Goal: Use online tool/utility

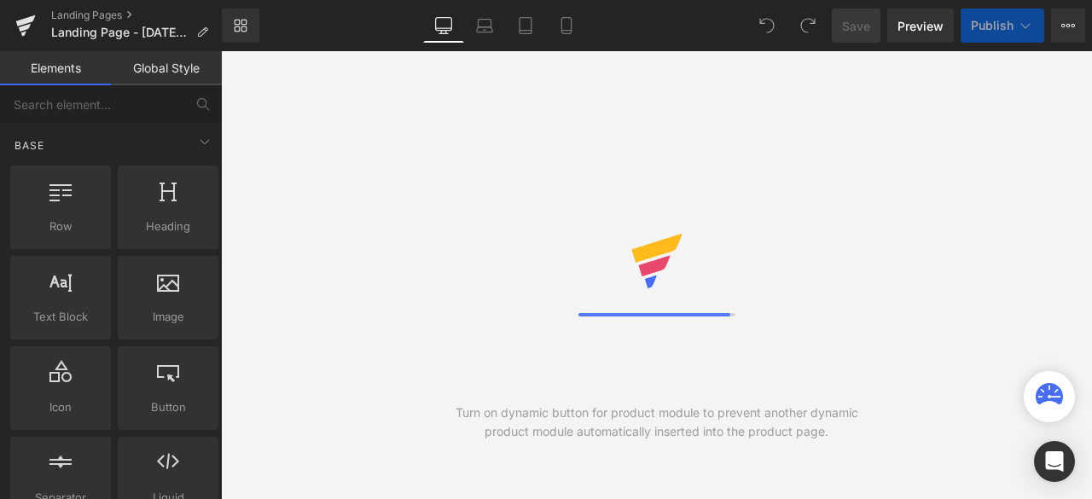
click at [649, 267] on icon at bounding box center [654, 265] width 32 height 20
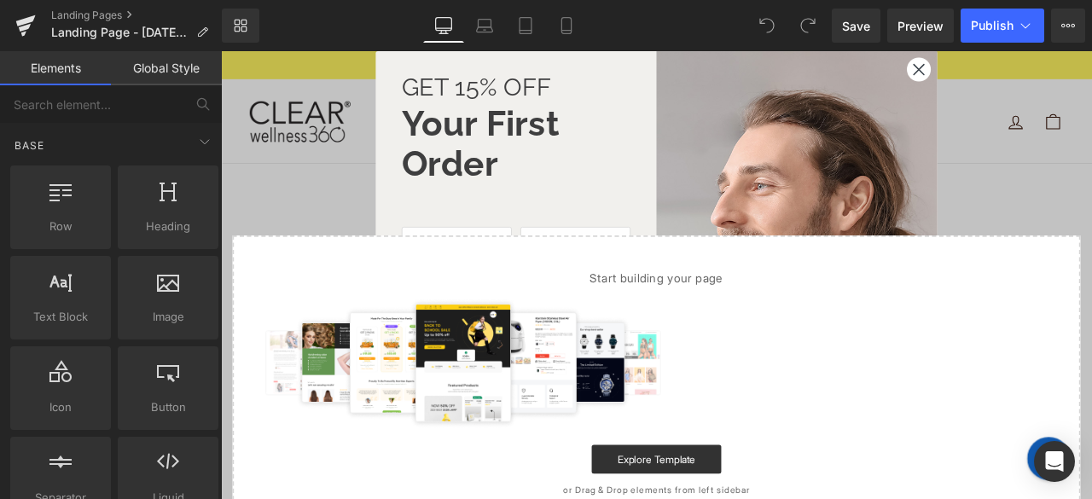
click at [1046, 59] on icon "Close dialog" at bounding box center [1049, 73] width 30 height 30
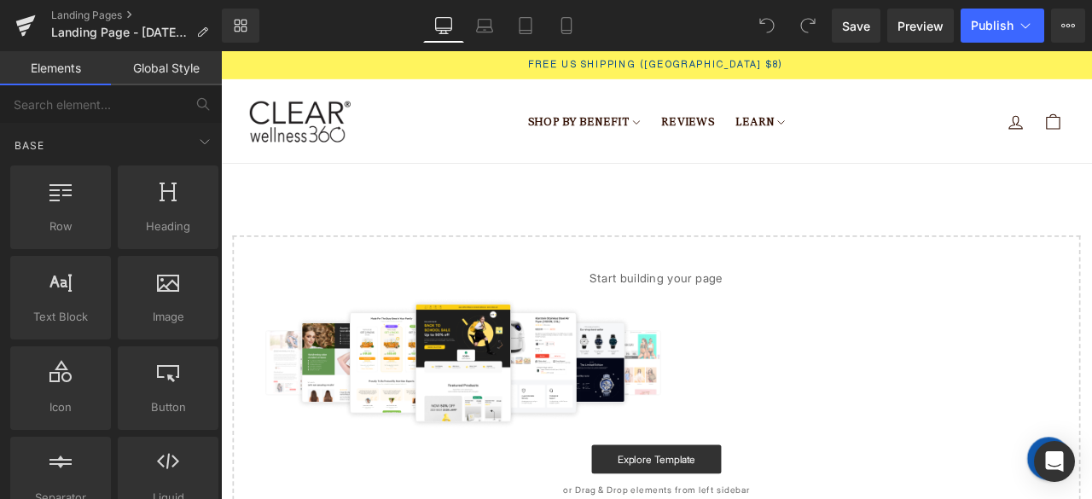
click at [1044, 59] on div "Close dialog GET 15% OFF Your First Order First Name Last Name GET 15% OFF By s…" at bounding box center [738, 317] width 666 height 532
click at [510, 88] on header "Shop By Benefit [MEDICAL_DATA] Defense" at bounding box center [737, 134] width 1033 height 100
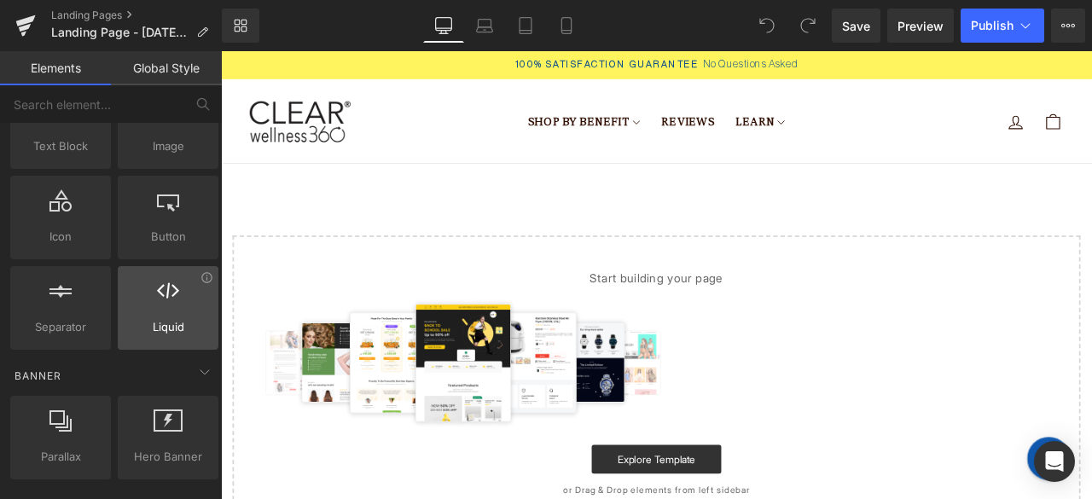
scroll to position [256, 0]
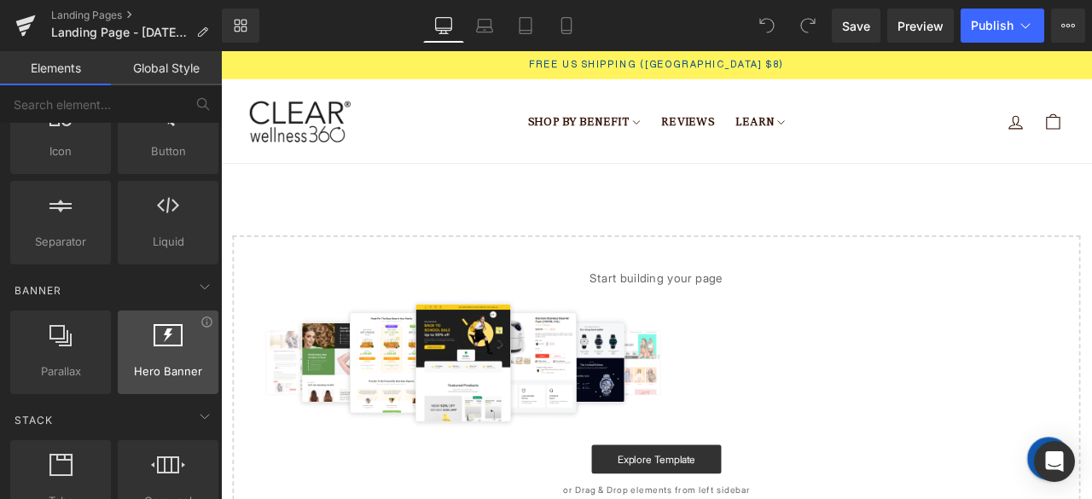
click at [146, 333] on div at bounding box center [168, 343] width 90 height 38
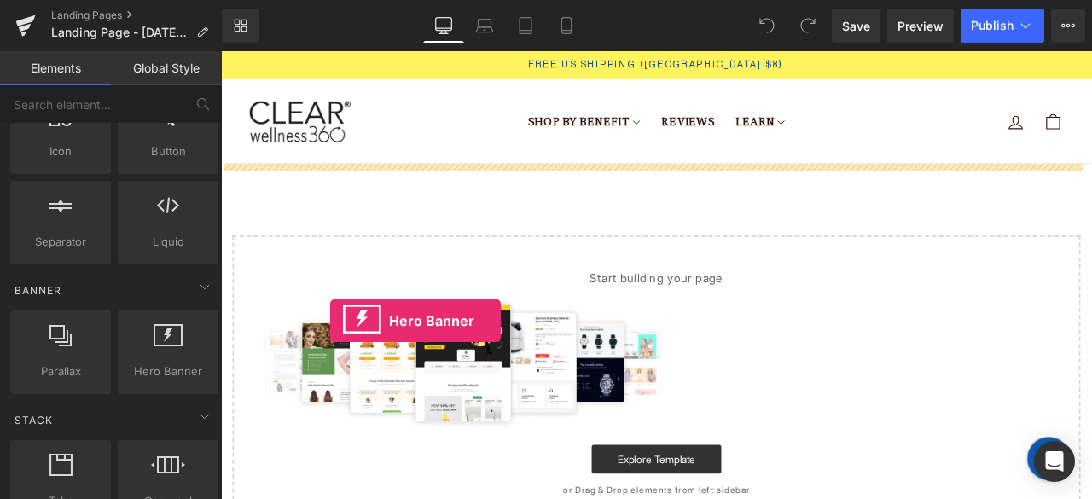
drag, startPoint x: 367, startPoint y: 384, endPoint x: 456, endPoint y: 352, distance: 94.2
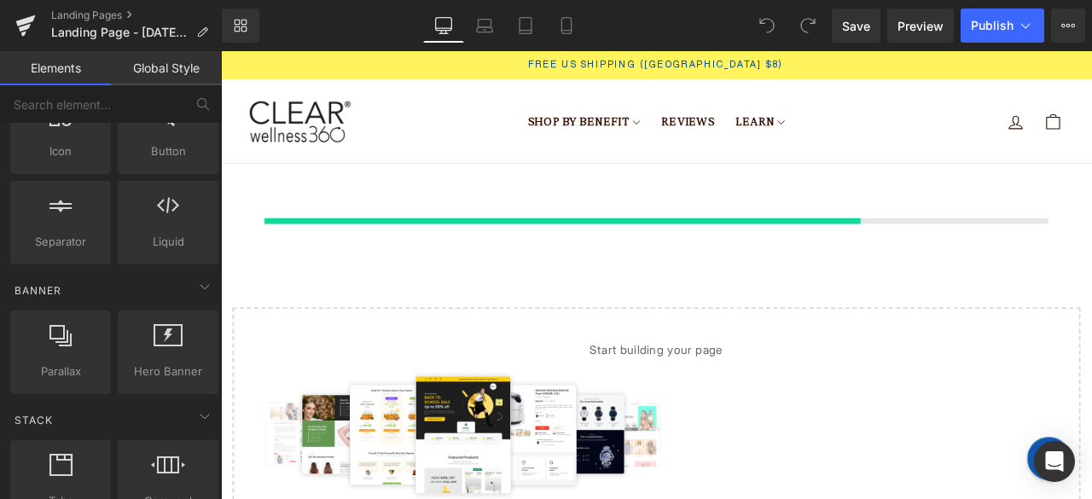
click at [456, 352] on div "Select your layout" at bounding box center [737, 443] width 1033 height 519
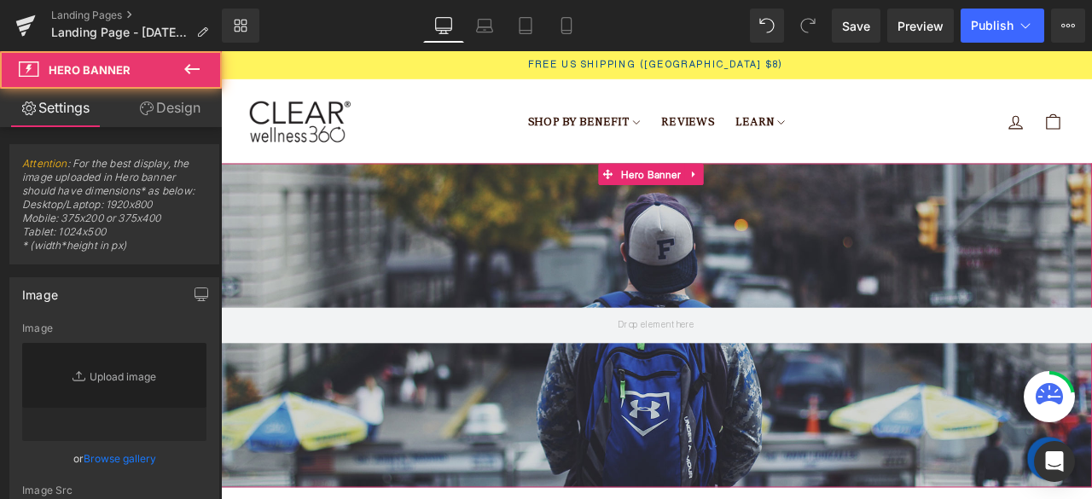
type input "[URL][DOMAIN_NAME]"
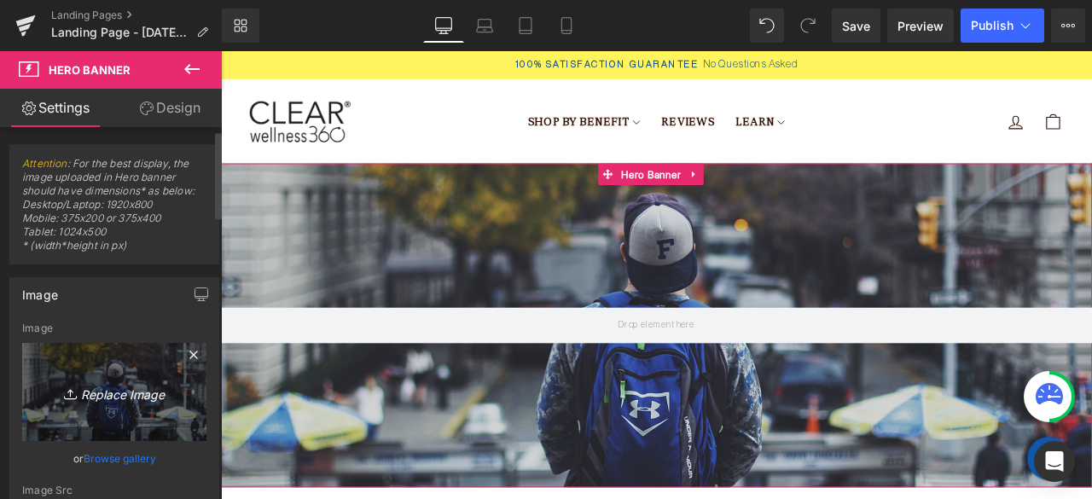
scroll to position [85, 0]
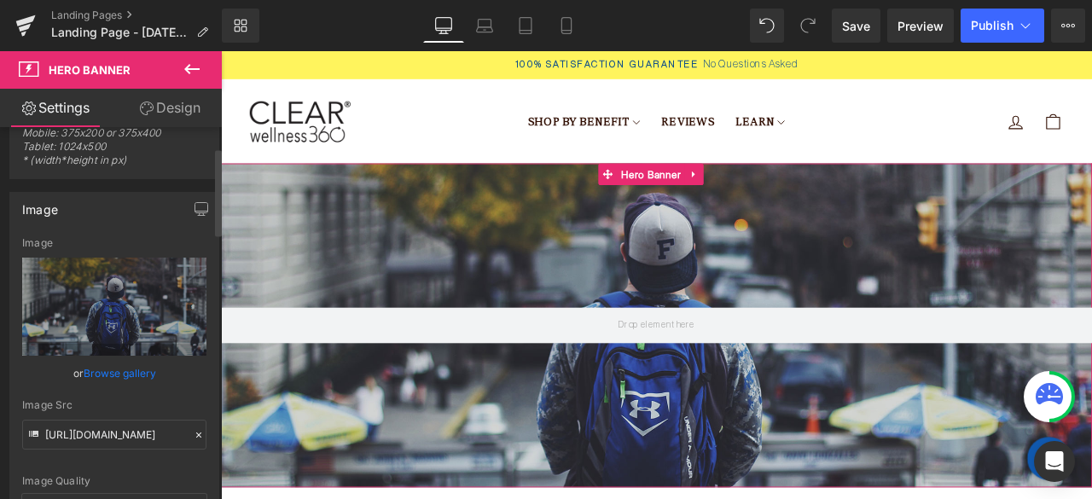
click at [128, 375] on link "Browse gallery" at bounding box center [120, 373] width 73 height 30
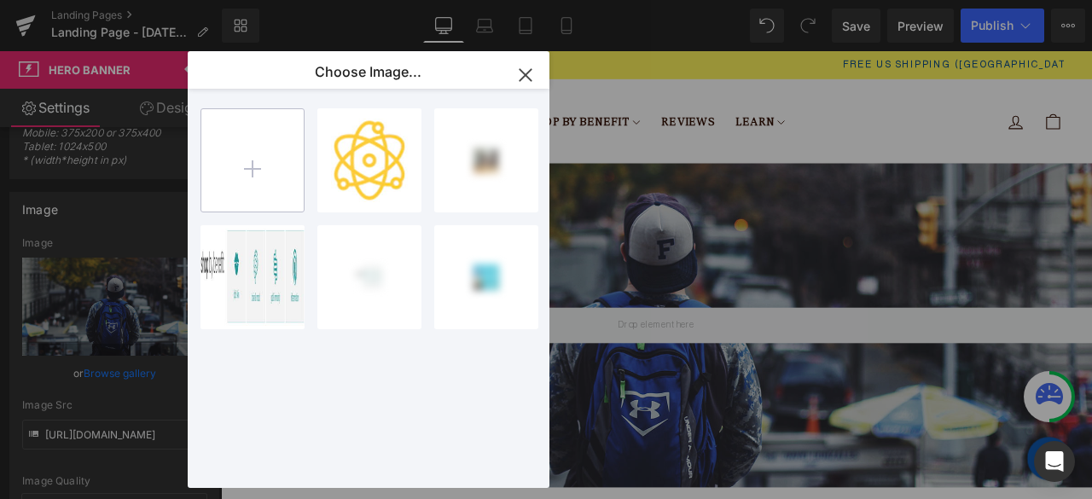
click at [263, 178] on input "file" at bounding box center [252, 160] width 102 height 102
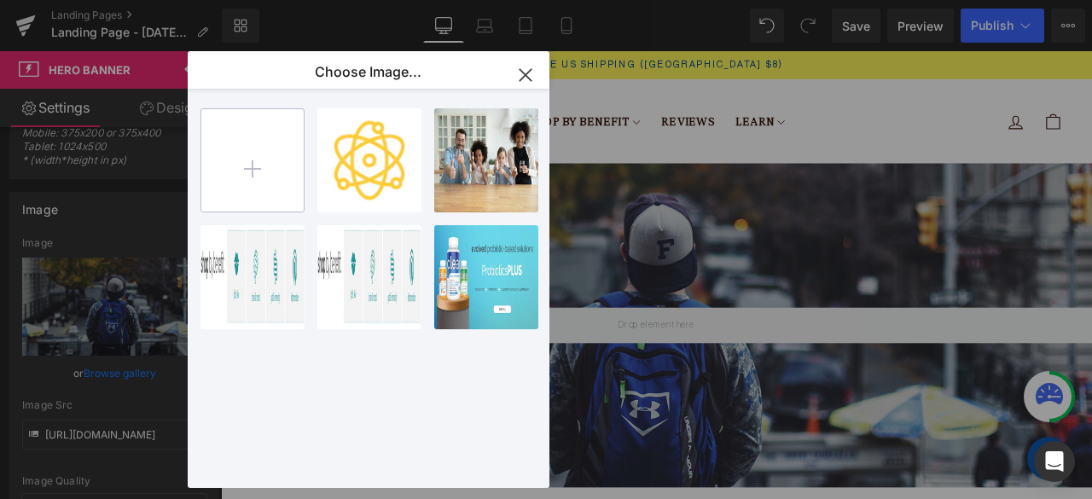
type input "C:\fakepath\Rectangle 4.png"
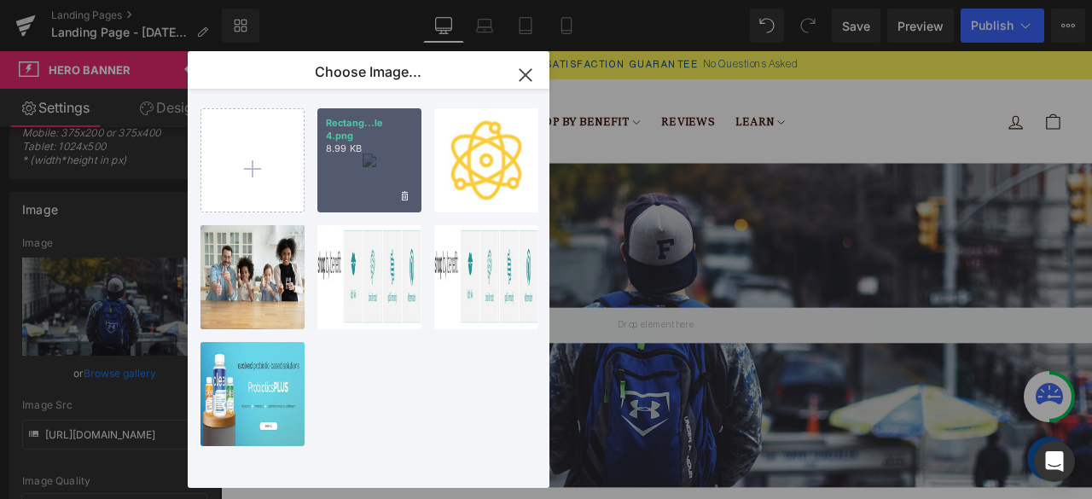
click at [341, 189] on div "Rectang...le 4.png 8.99 KB" at bounding box center [369, 160] width 104 height 104
type input "[URL][DOMAIN_NAME]"
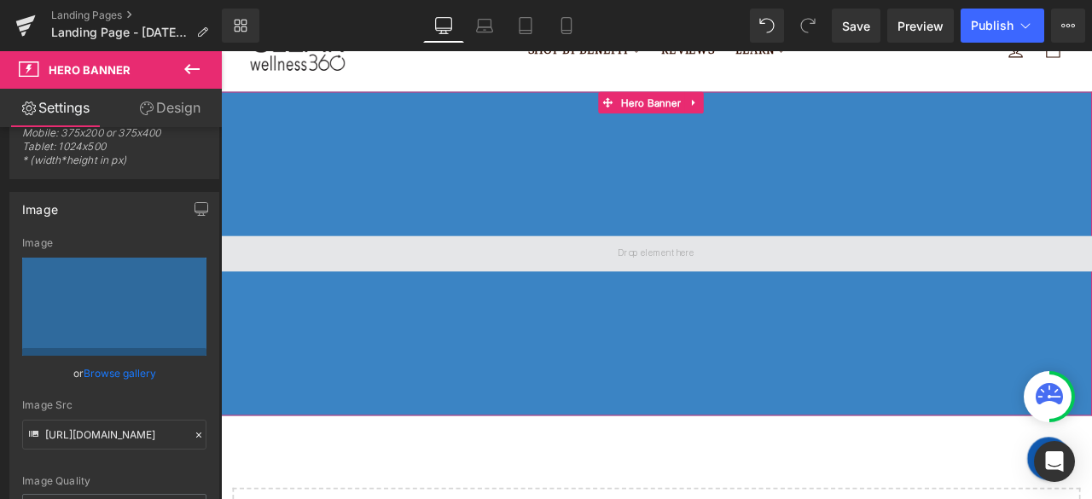
click at [750, 297] on span at bounding box center [737, 291] width 102 height 23
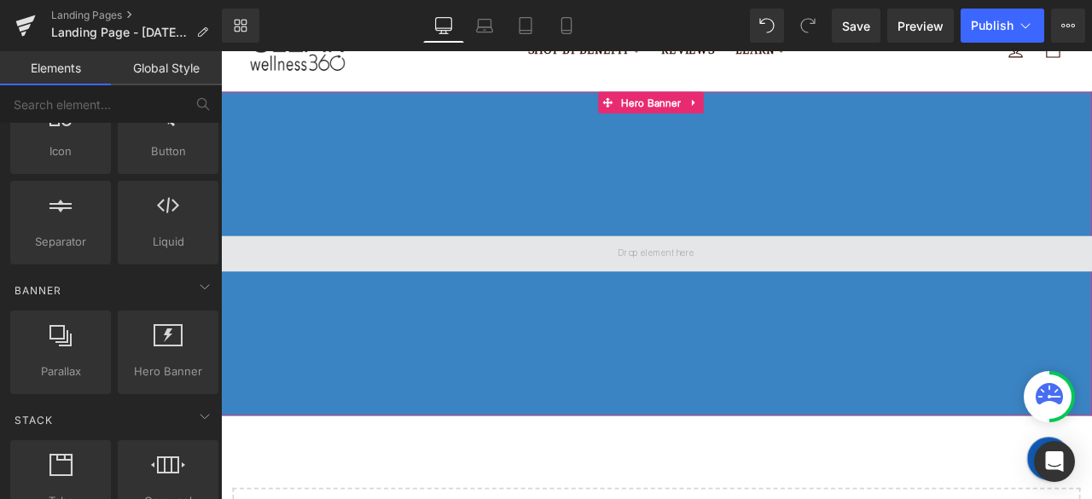
click at [733, 295] on span at bounding box center [737, 291] width 102 height 23
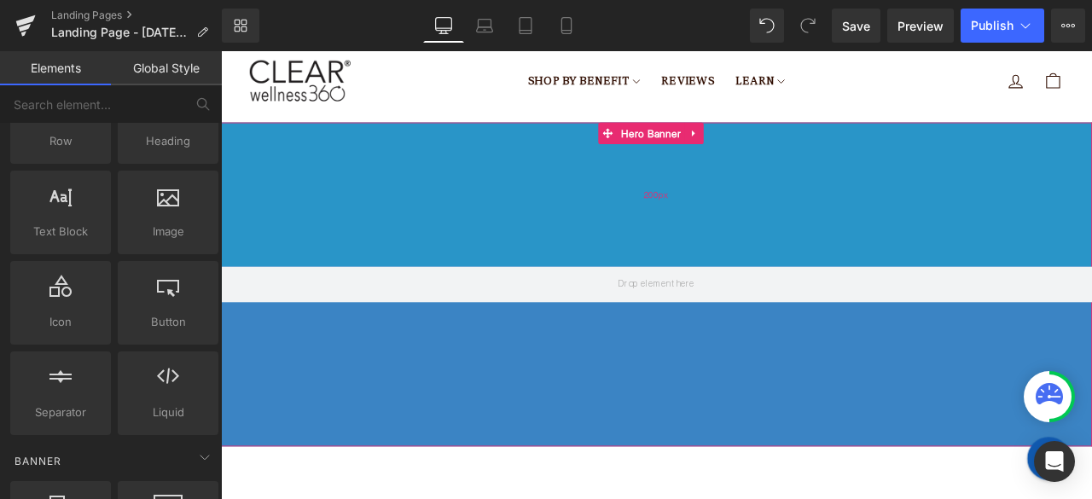
scroll to position [0, 0]
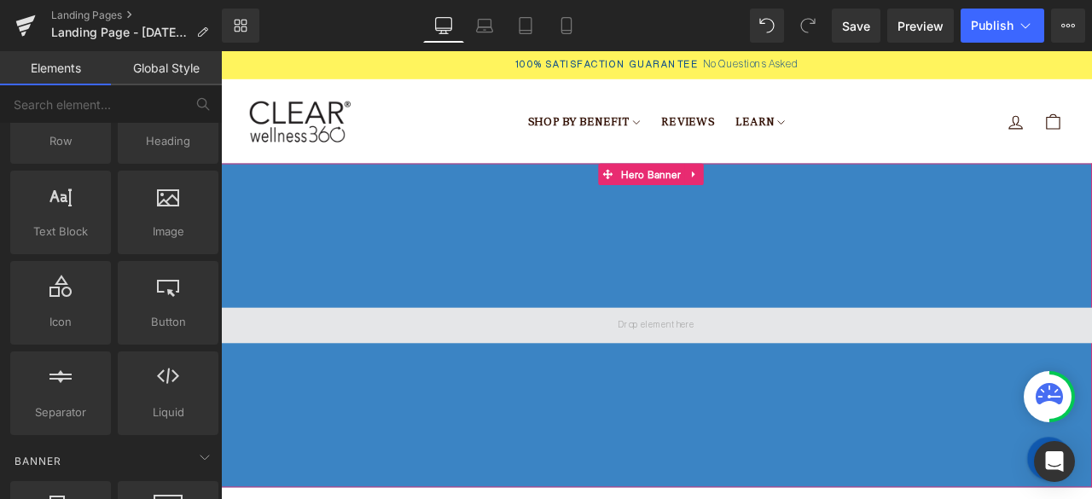
click at [742, 372] on span at bounding box center [737, 376] width 102 height 23
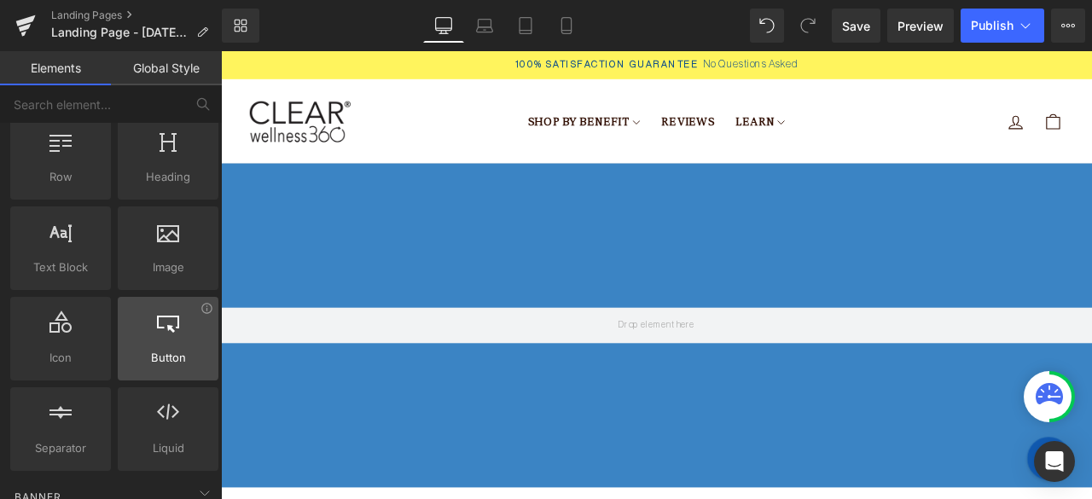
scroll to position [85, 0]
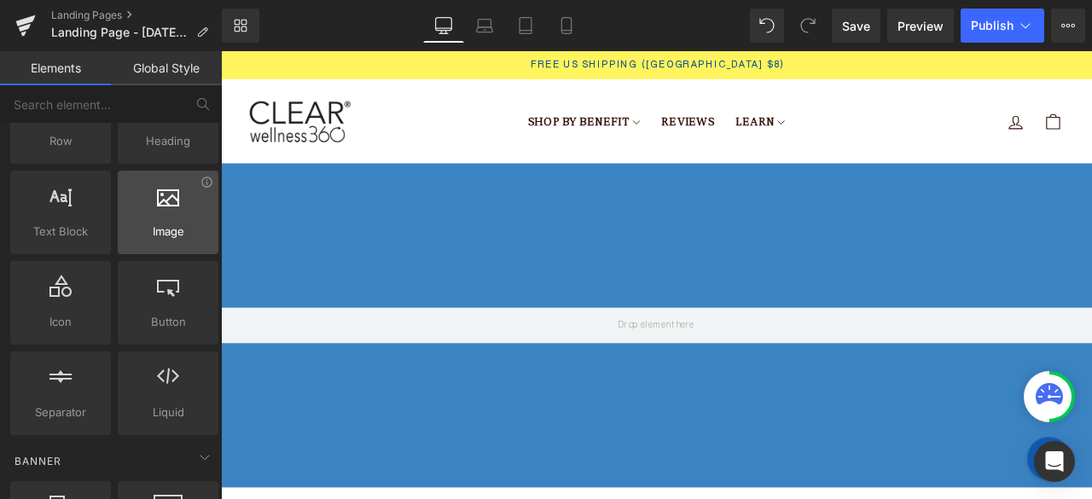
click at [160, 240] on div "Image images, photos, alts, uploads" at bounding box center [168, 213] width 101 height 84
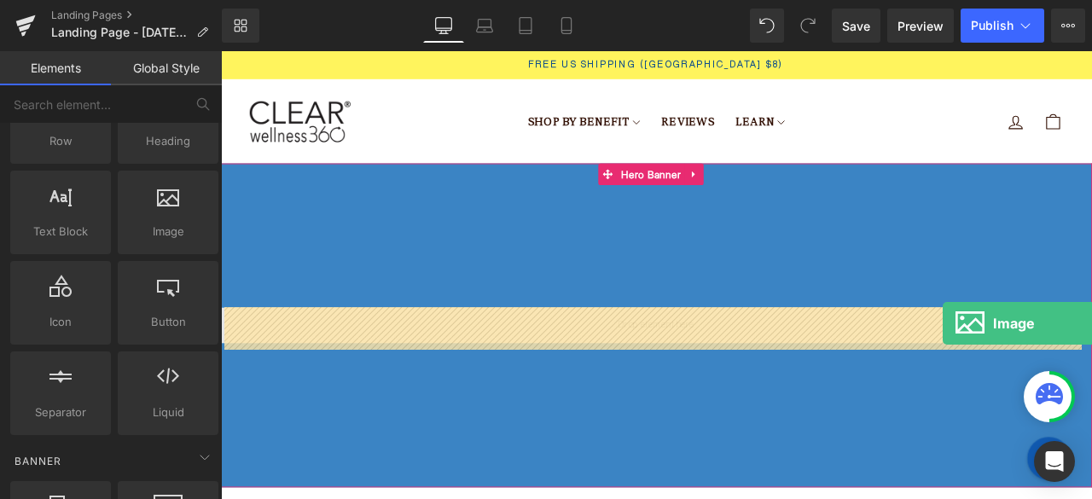
drag, startPoint x: 381, startPoint y: 291, endPoint x: 1077, endPoint y: 374, distance: 700.5
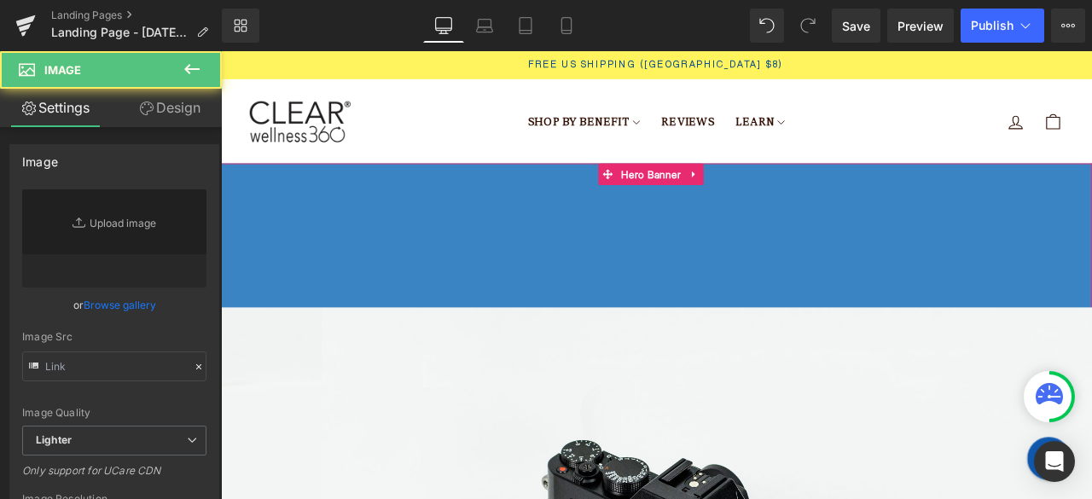
type input "//[DOMAIN_NAME][URL]"
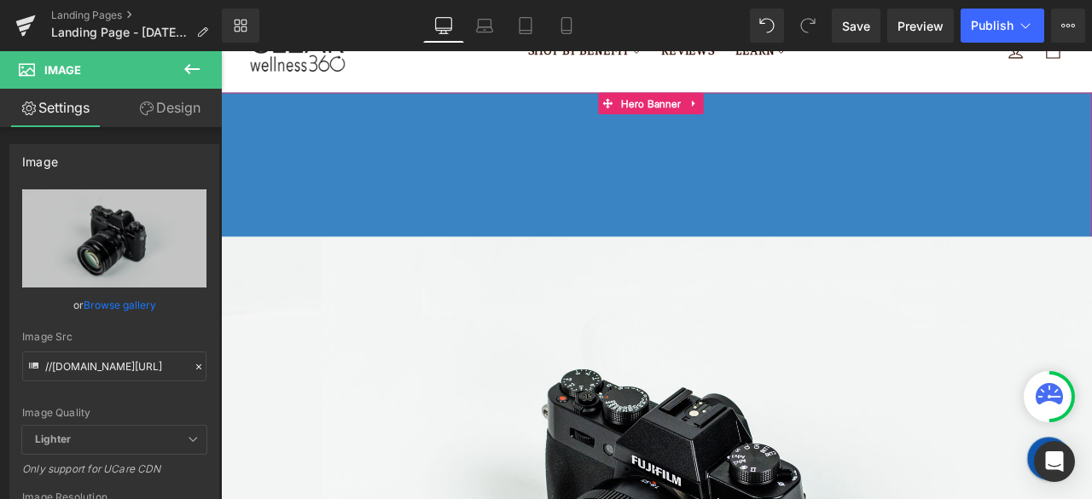
scroll to position [0, 0]
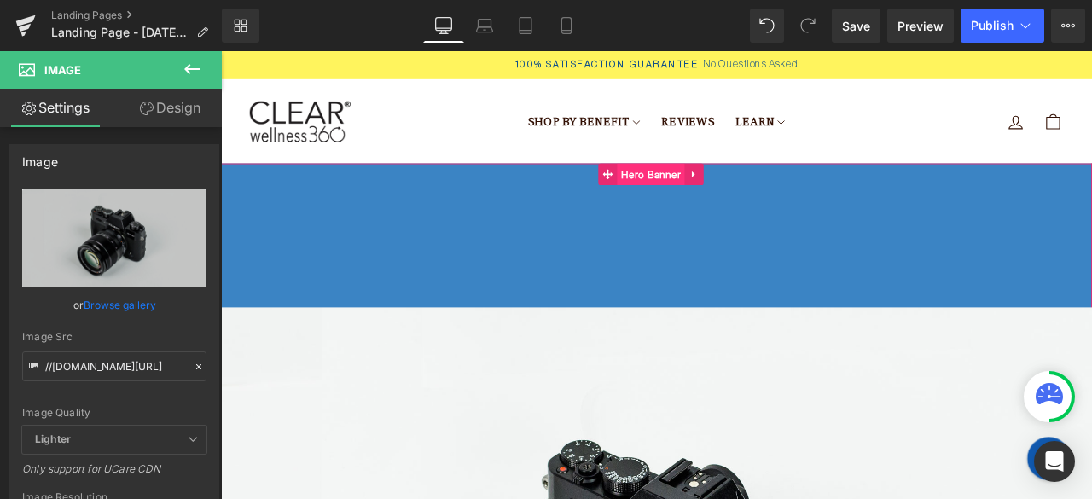
click at [710, 201] on span "Hero Banner" at bounding box center [730, 197] width 79 height 26
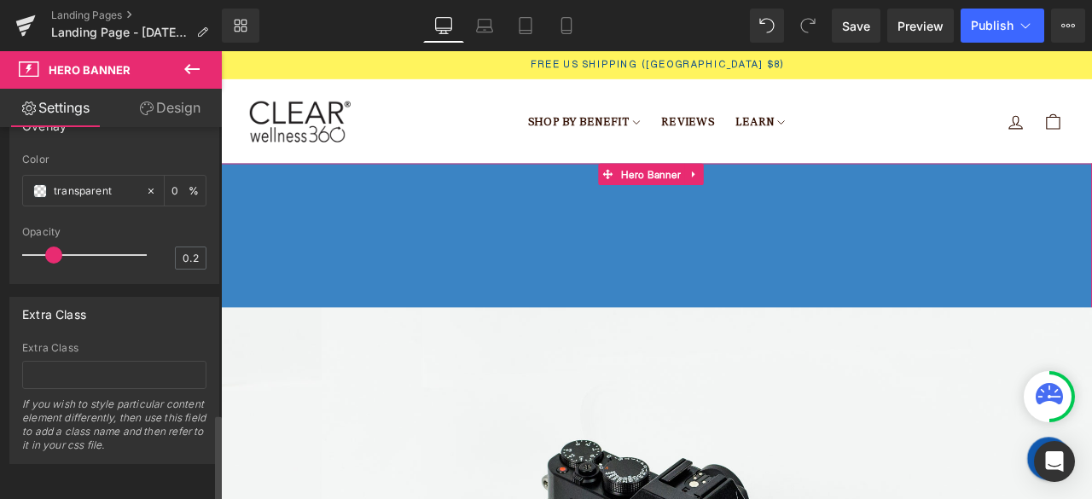
scroll to position [877, 0]
